Goal: Navigation & Orientation: Find specific page/section

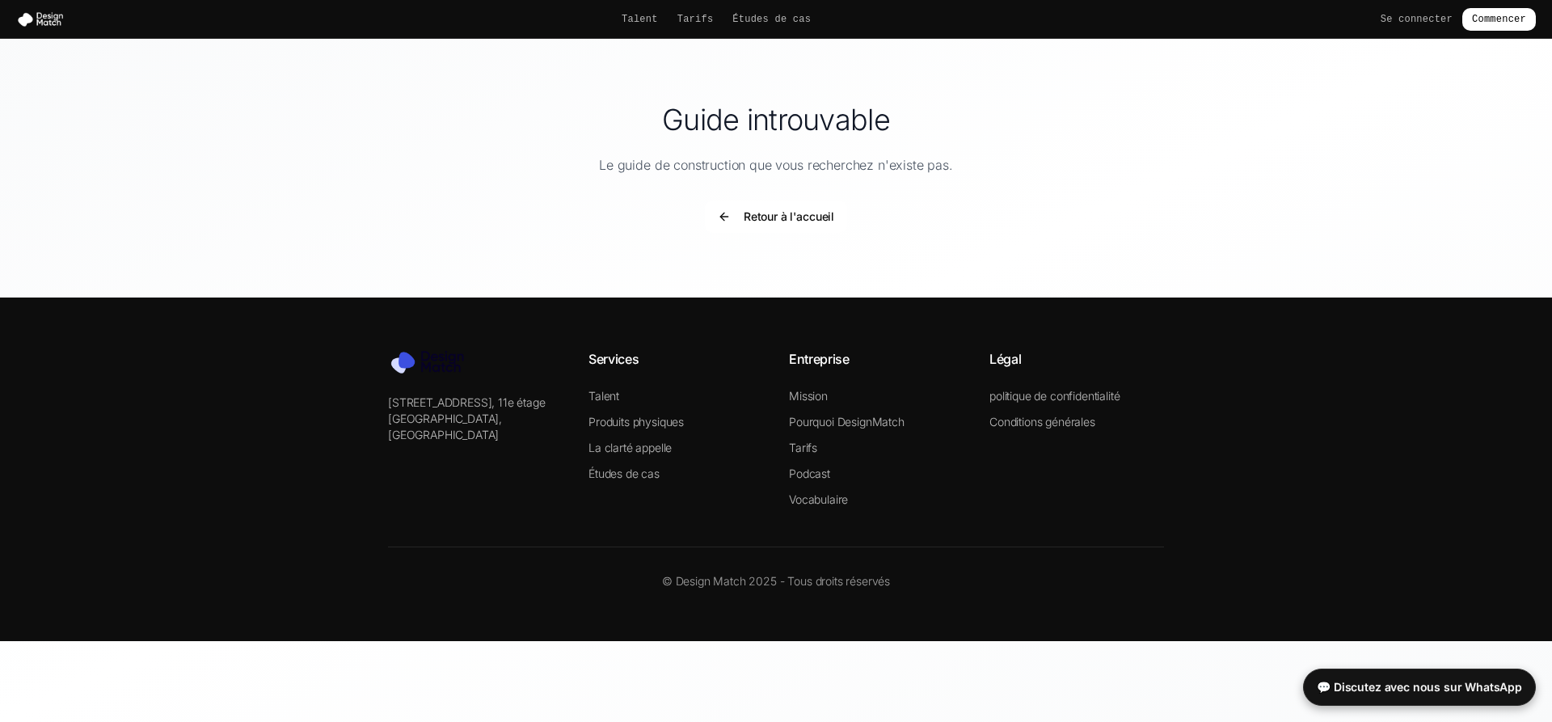
click at [777, 217] on font "Retour à l'accueil" at bounding box center [789, 216] width 91 height 14
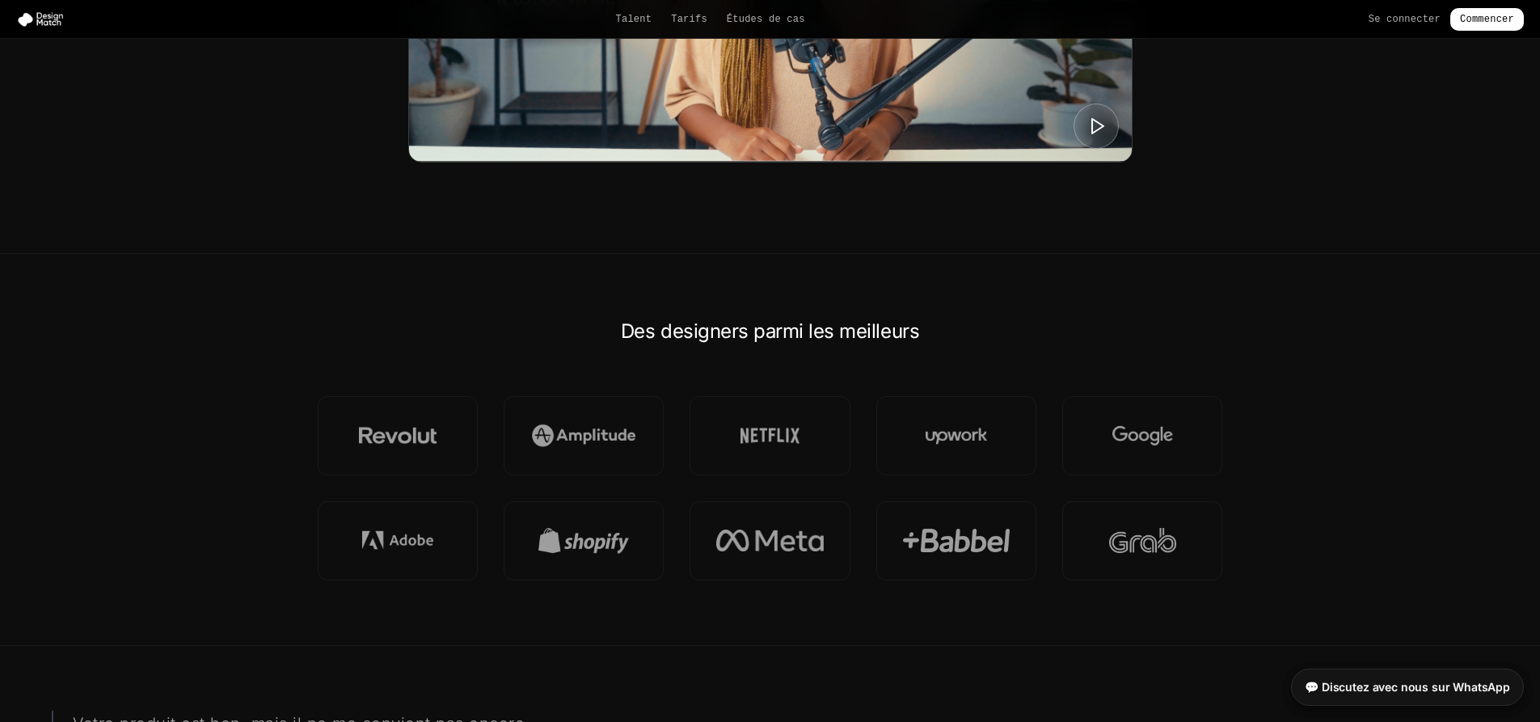
scroll to position [1212, 0]
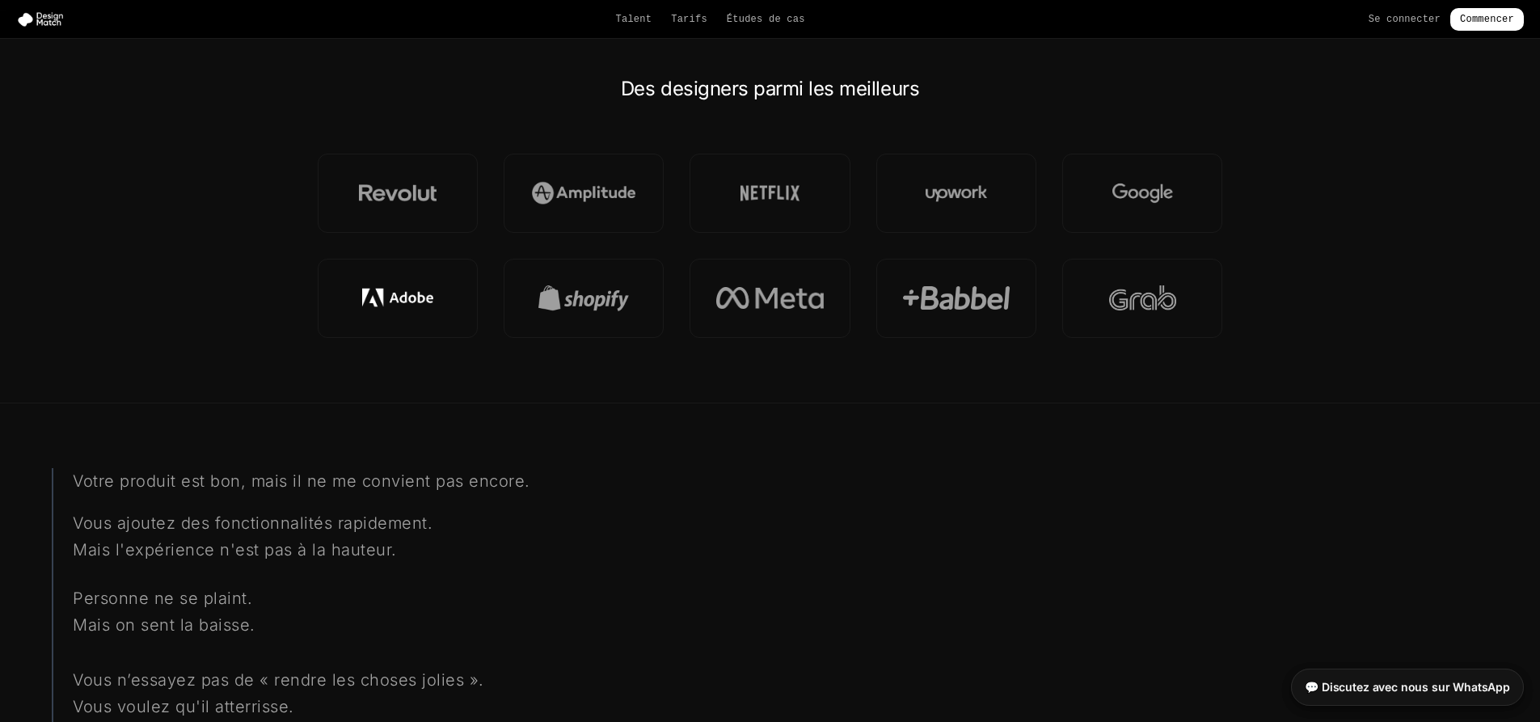
click at [394, 298] on img at bounding box center [397, 298] width 71 height 26
click at [421, 296] on img at bounding box center [397, 298] width 71 height 26
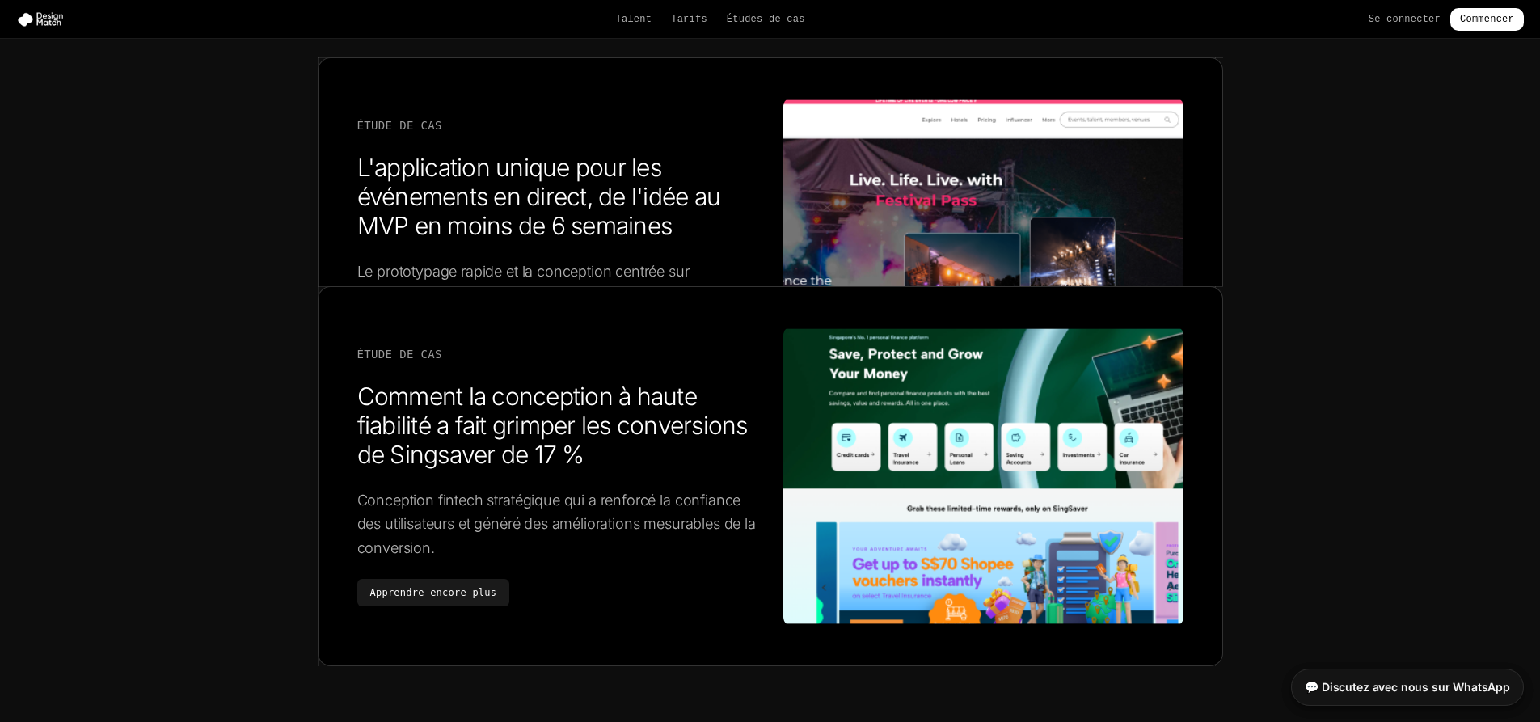
scroll to position [2759, 0]
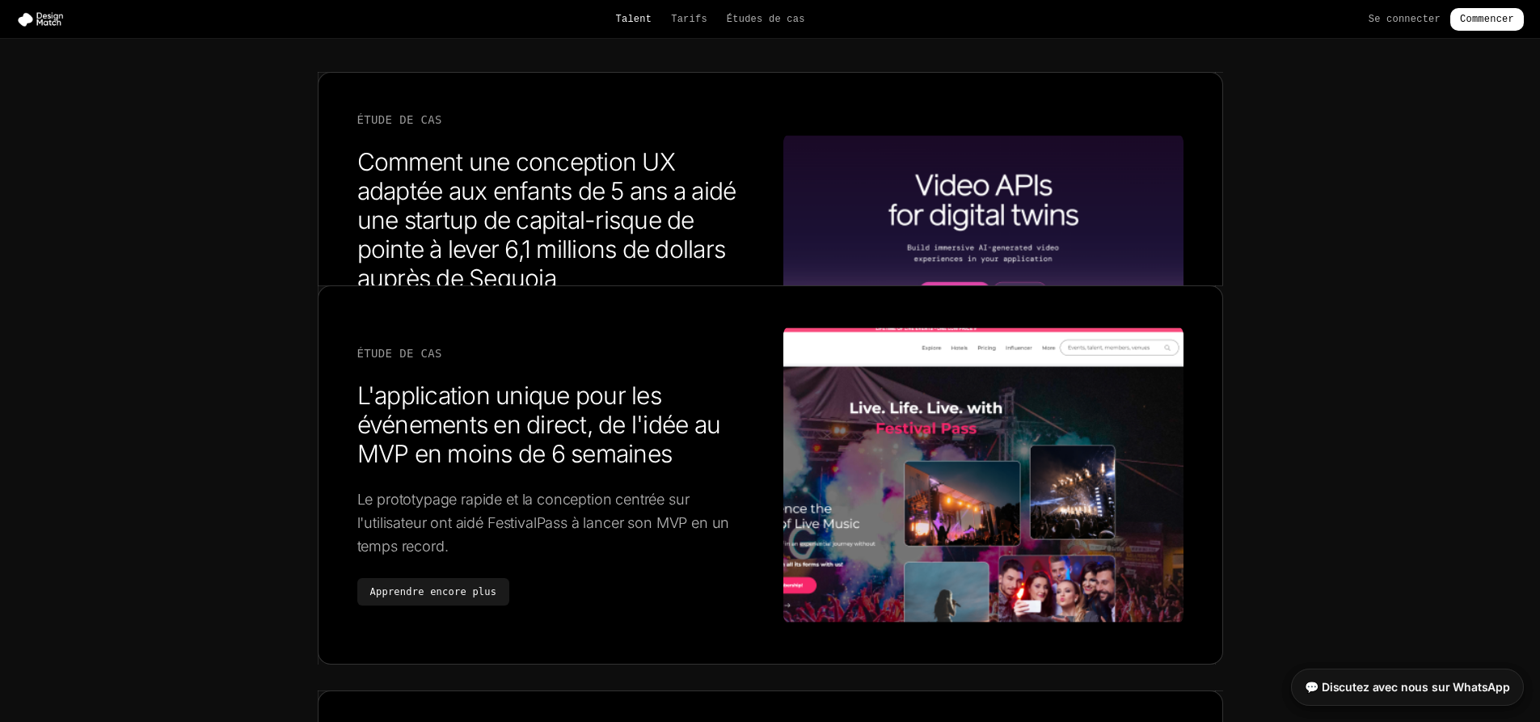
click at [637, 24] on font "Talent" at bounding box center [634, 19] width 36 height 11
